Goal: Navigation & Orientation: Find specific page/section

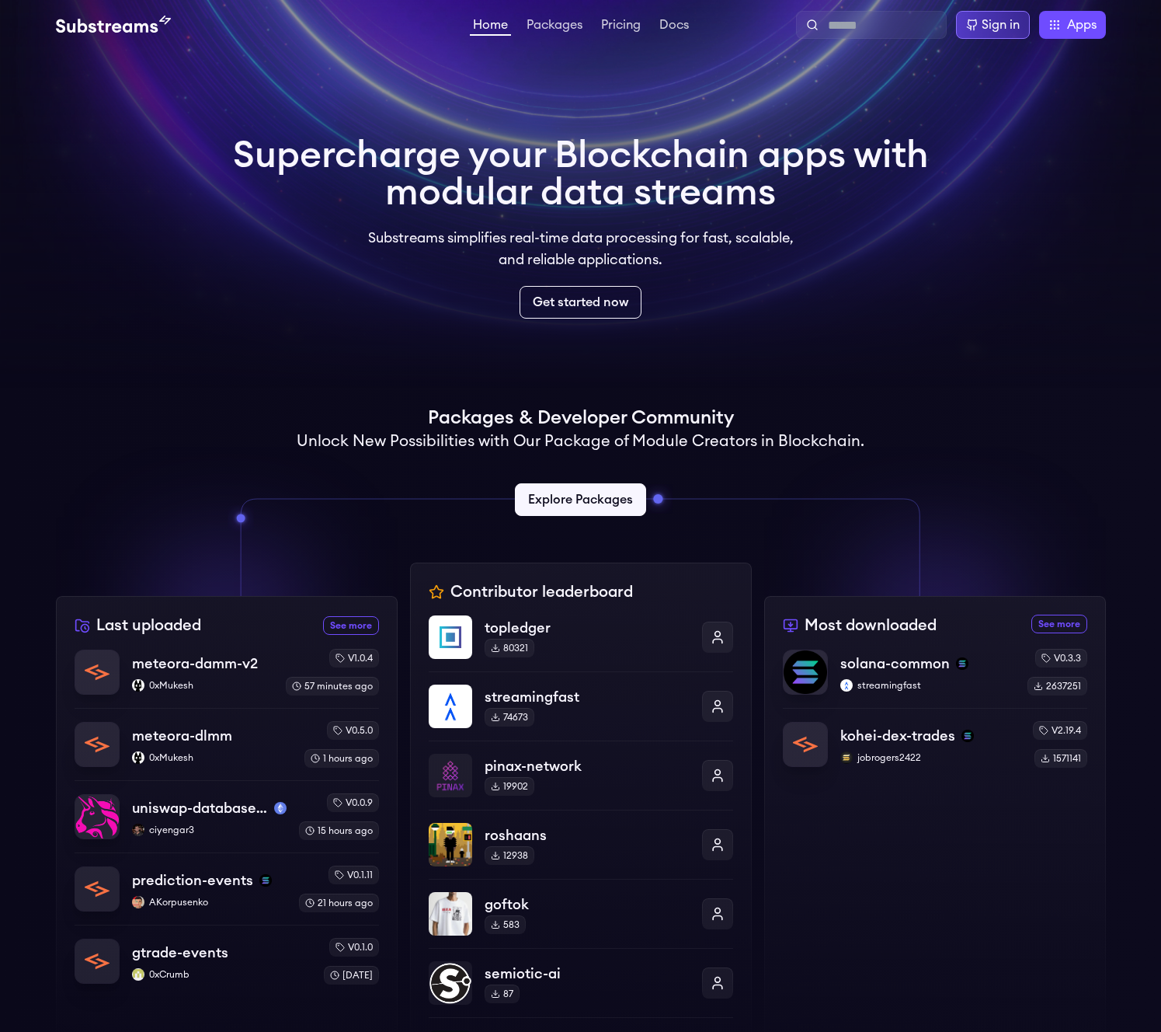
click at [1010, 33] on div "Sign in" at bounding box center [1001, 25] width 38 height 19
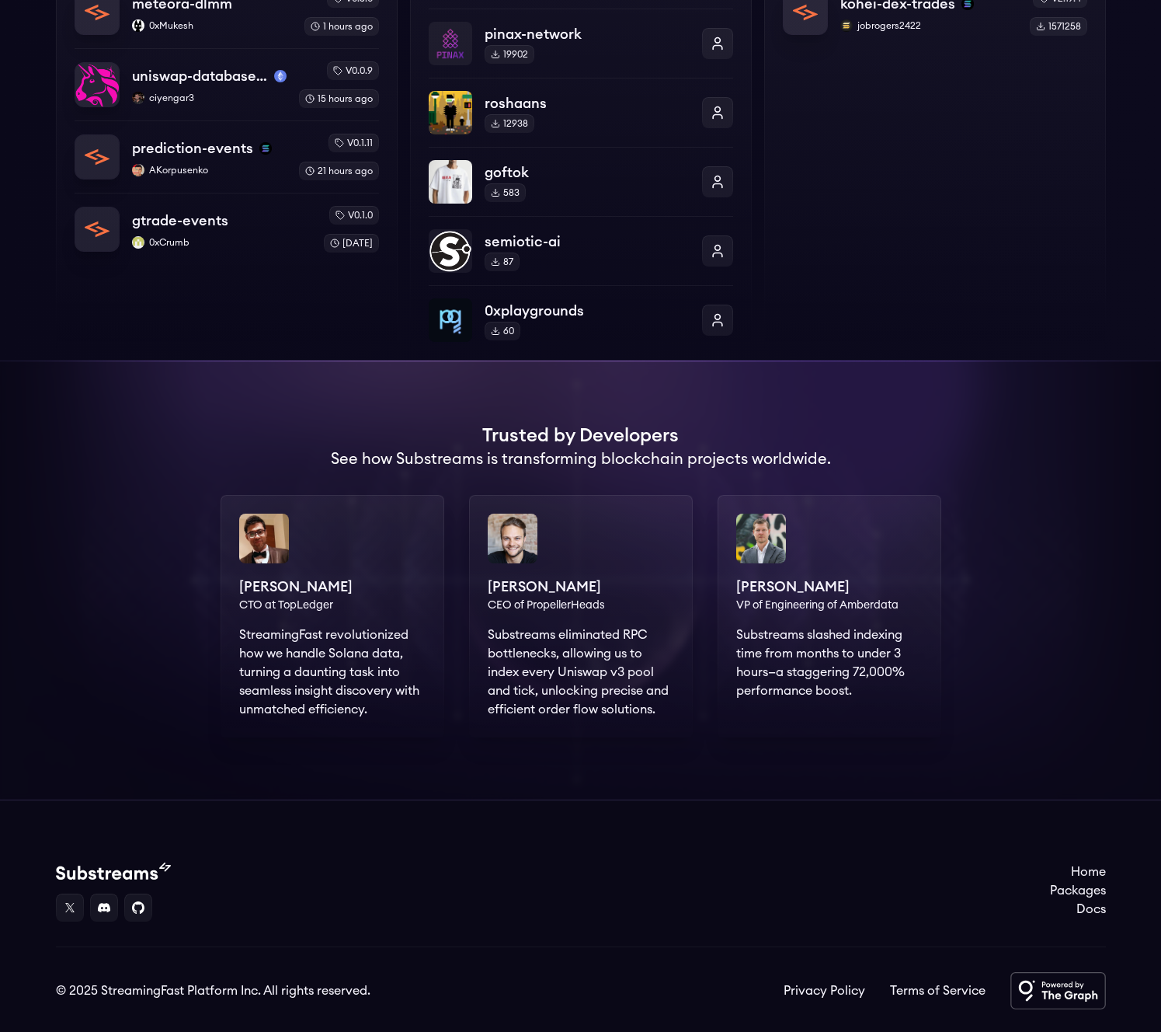
scroll to position [771, 0]
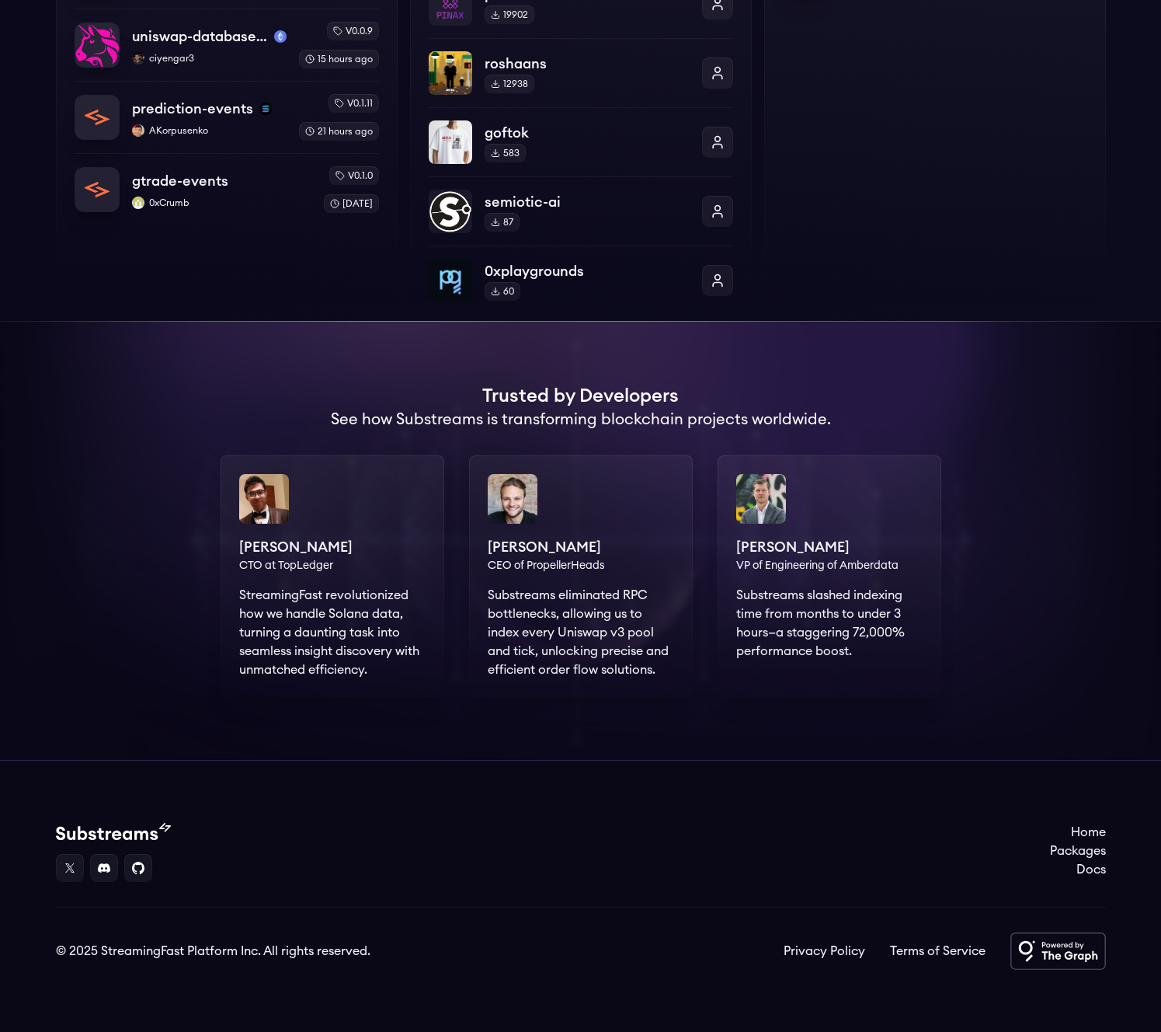
click at [269, 389] on div "Trusted by Developers See how Substreams is transforming blockchain projects wo…" at bounding box center [581, 407] width 1050 height 47
click at [1073, 424] on div "Trusted by Developers See how Substreams is transforming blockchain projects wo…" at bounding box center [581, 407] width 1050 height 47
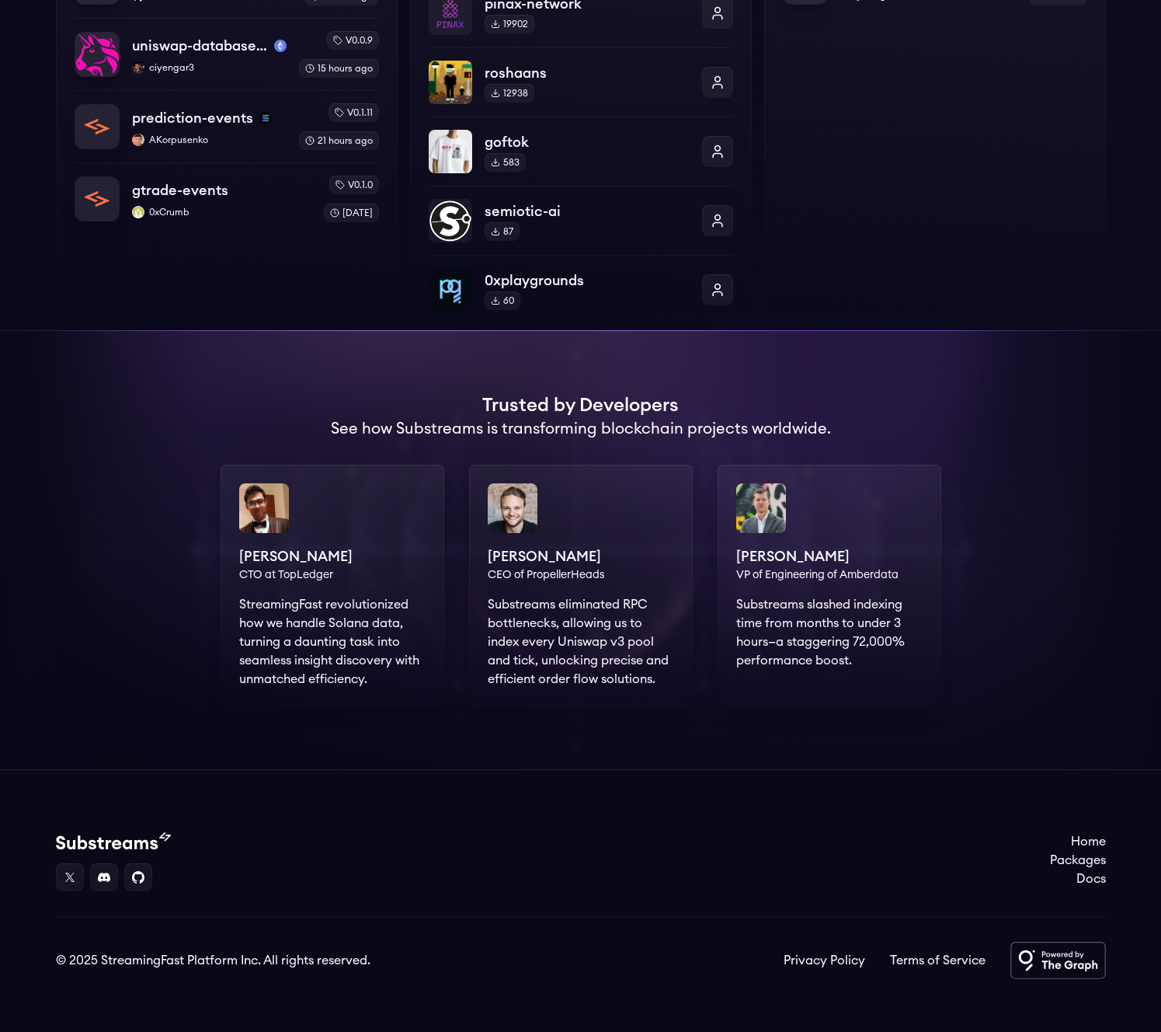
scroll to position [0, 0]
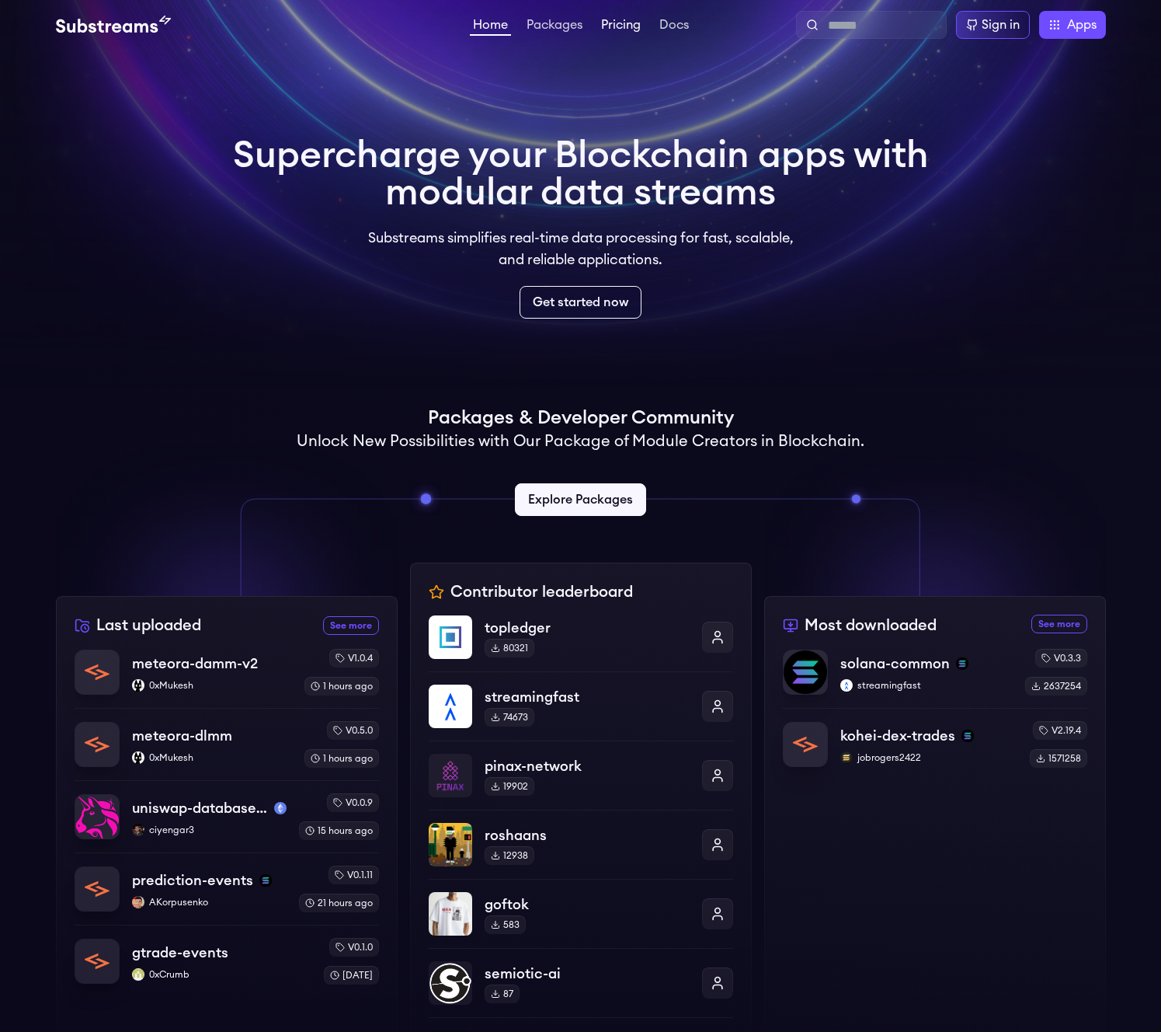
click at [616, 25] on link "Pricing" at bounding box center [621, 27] width 46 height 16
